Goal: Ask a question

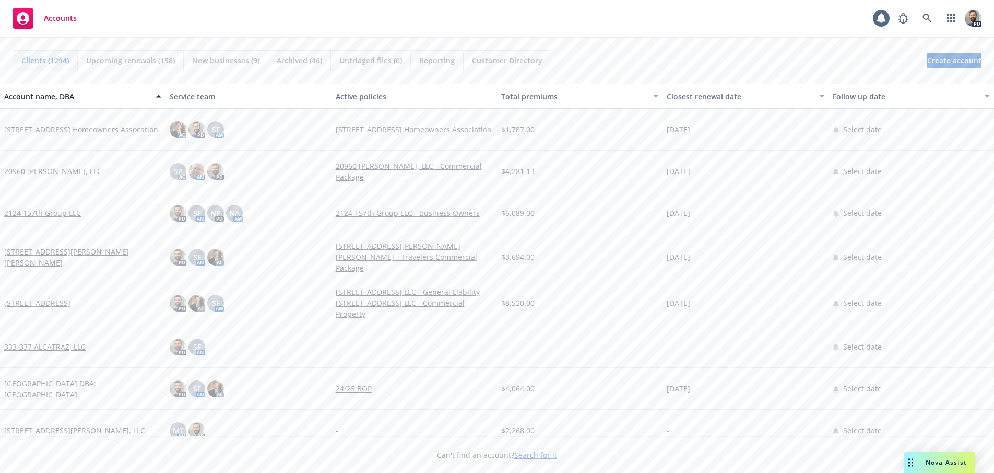
click at [941, 461] on span "Nova Assist" at bounding box center [946, 462] width 41 height 9
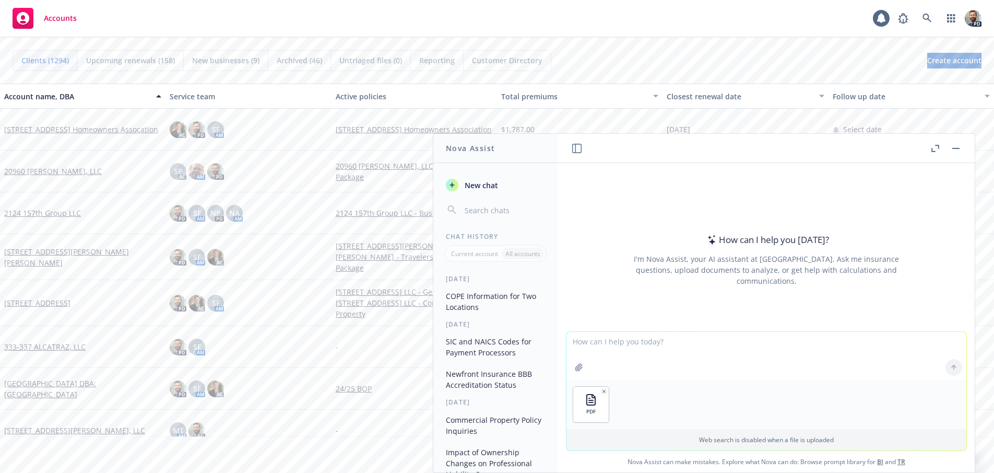
click at [606, 369] on textarea at bounding box center [767, 356] width 400 height 48
click at [627, 338] on textarea "Does this comm" at bounding box center [767, 355] width 400 height 49
click at [711, 342] on textarea "Does this businessowners policy cover" at bounding box center [767, 355] width 400 height 49
paste textarea "3rd party business interruption"
type textarea "Does this businessowners policy cover 3rd party business interruption"
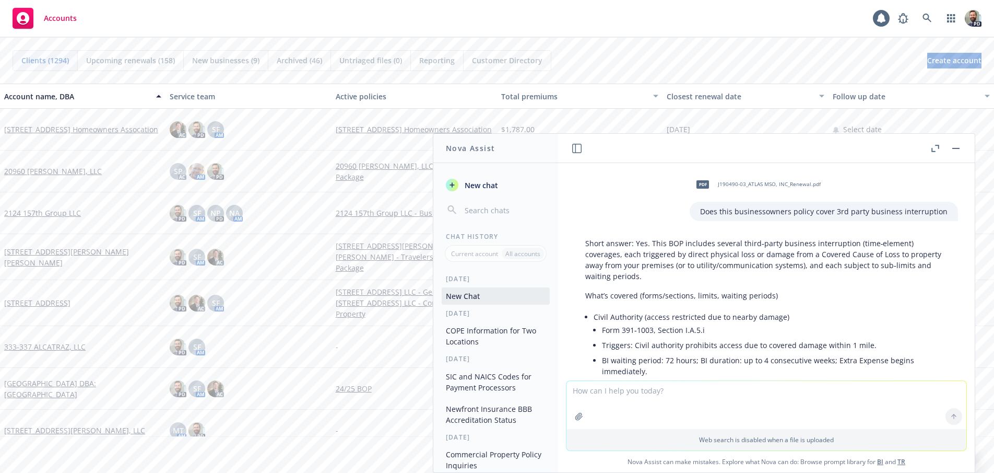
scroll to position [613, 0]
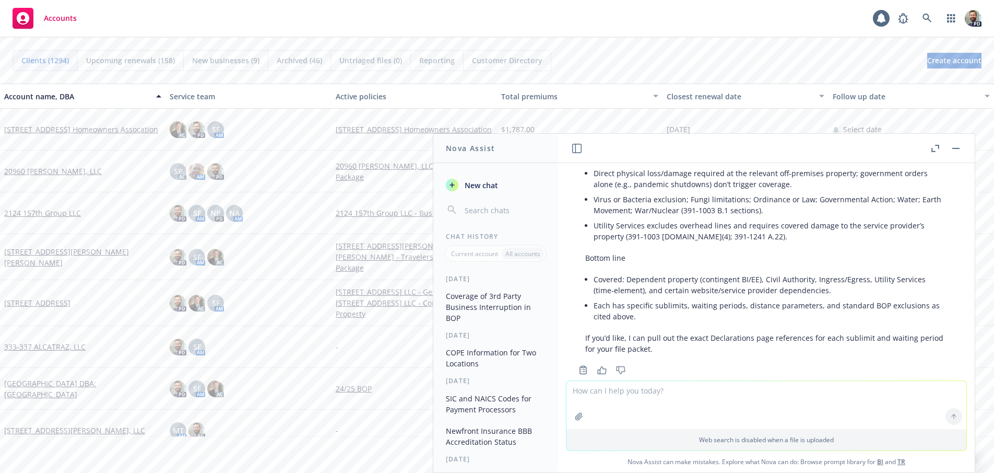
click at [195, 21] on div "Accounts 1 PD" at bounding box center [497, 19] width 994 height 38
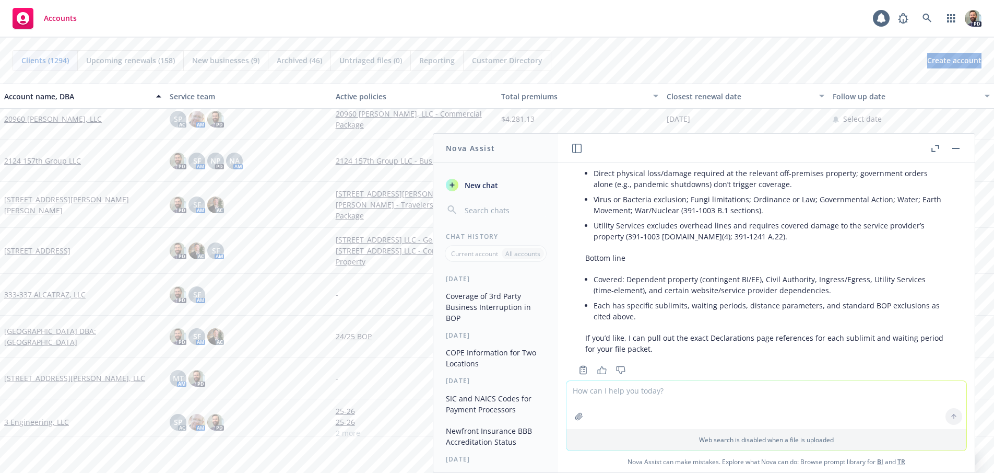
click at [588, 397] on textarea at bounding box center [767, 405] width 400 height 48
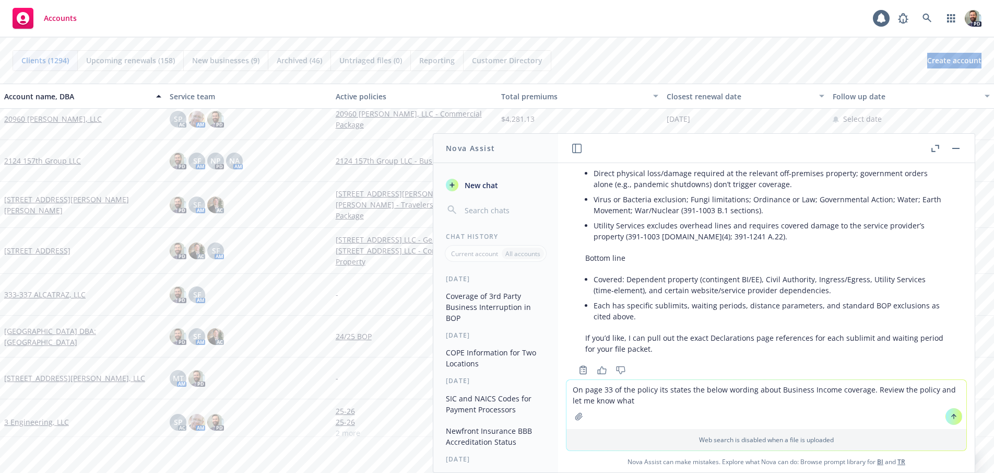
drag, startPoint x: 242, startPoint y: 448, endPoint x: 257, endPoint y: 449, distance: 15.2
click at [242, 448] on div "Can't find an account? Search for it" at bounding box center [497, 448] width 994 height 24
click at [623, 400] on textarea "On page 33 of the policy its states the below wording about Business Income cov…" at bounding box center [767, 404] width 400 height 49
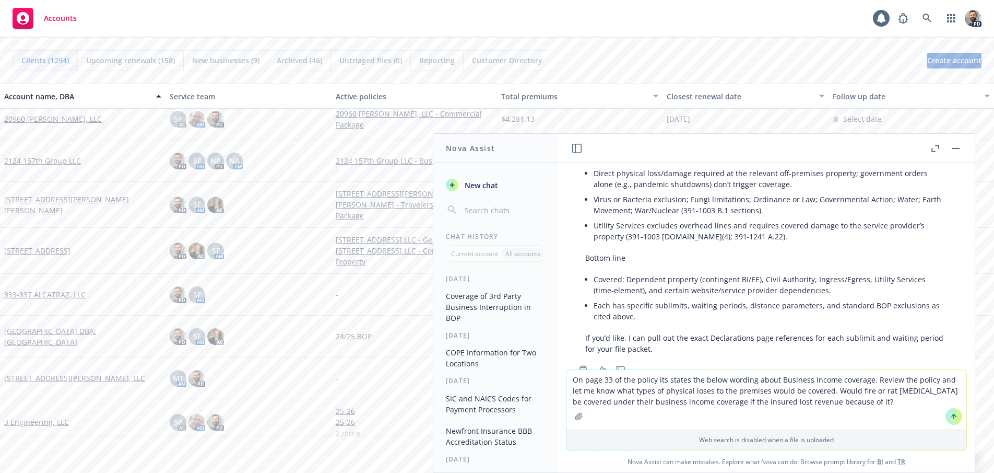
drag, startPoint x: 570, startPoint y: 379, endPoint x: 869, endPoint y: 377, distance: 298.7
click at [869, 377] on textarea "On page 33 of the policy its states the below wording about Business Income cov…" at bounding box center [767, 399] width 400 height 59
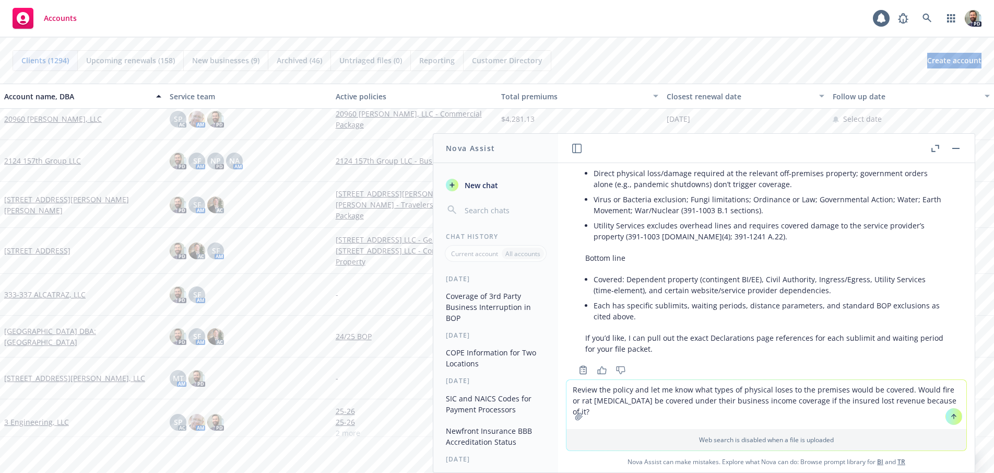
click at [935, 398] on textarea "Review the policy and let me know what types of physical loses to the premises …" at bounding box center [767, 404] width 400 height 49
paste textarea "On page 33 of the policy its states the below wording about Business Income cov…"
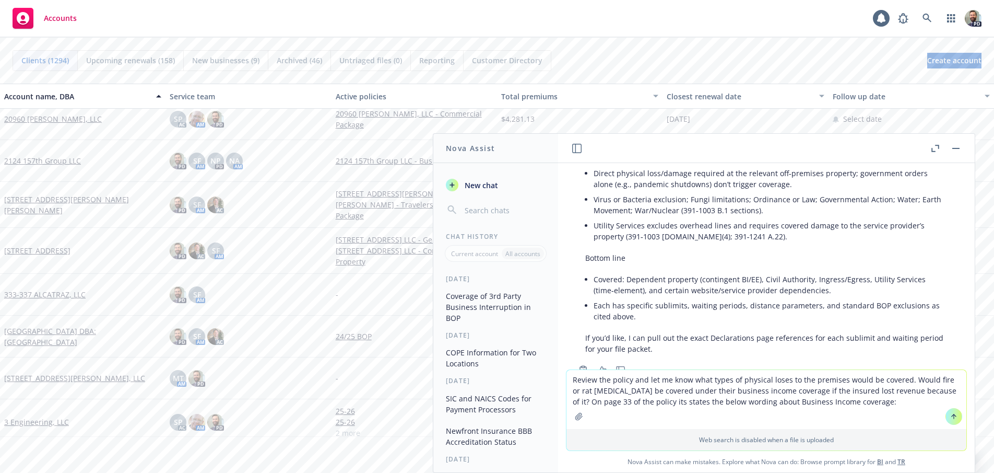
click at [243, 17] on div "Accounts 1 PD" at bounding box center [497, 19] width 994 height 38
click at [863, 403] on textarea "Review the policy and let me know what types of physical loses to the premises …" at bounding box center [767, 399] width 400 height 59
paste textarea "(1) Business Income (a) We will pay for the actual loss of Business Income you …"
type textarea "Review the policy and let me know what types of physical loses to the premises …"
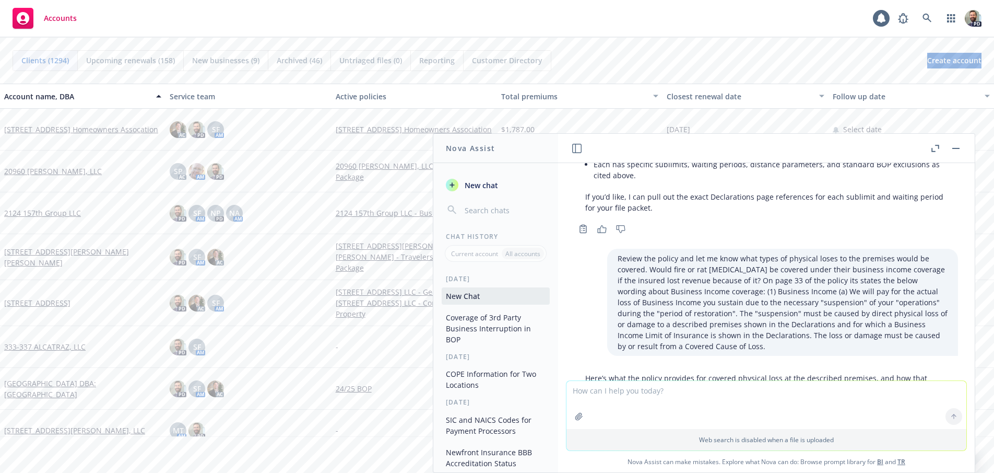
scroll to position [1474, 0]
